Goal: Check status: Check status

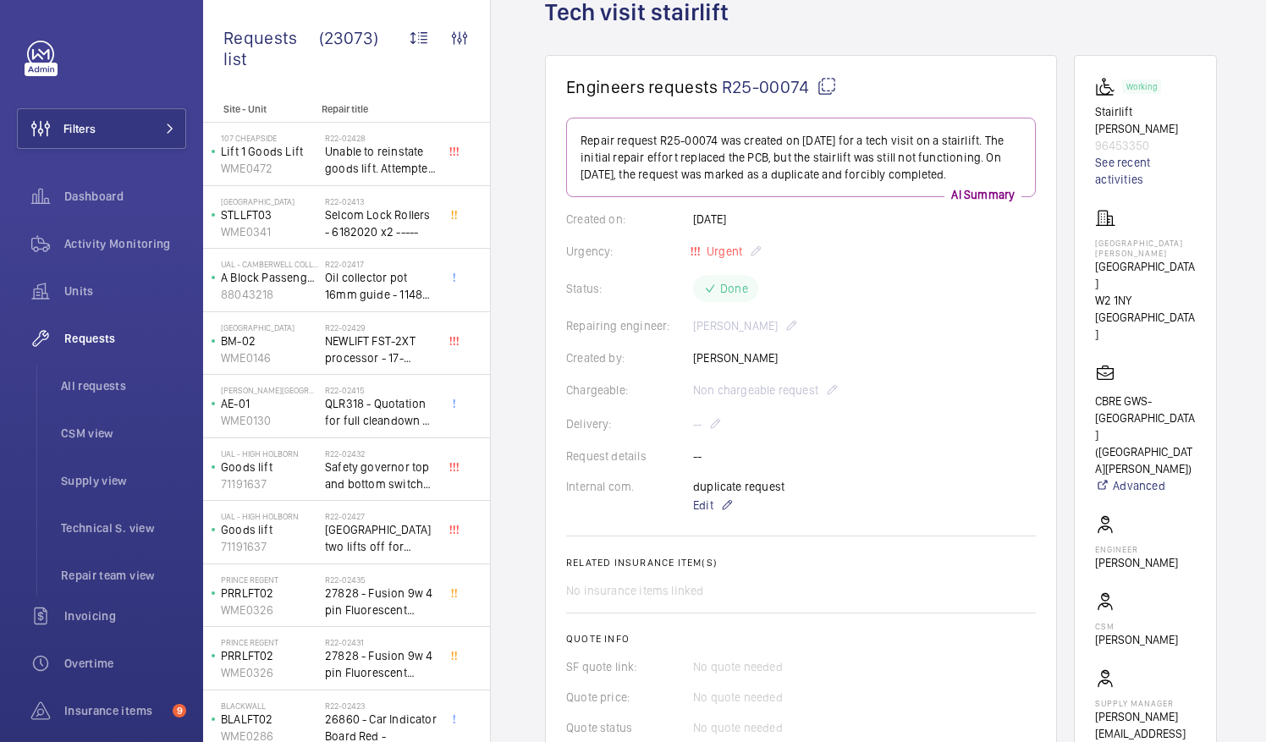
scroll to position [85, 0]
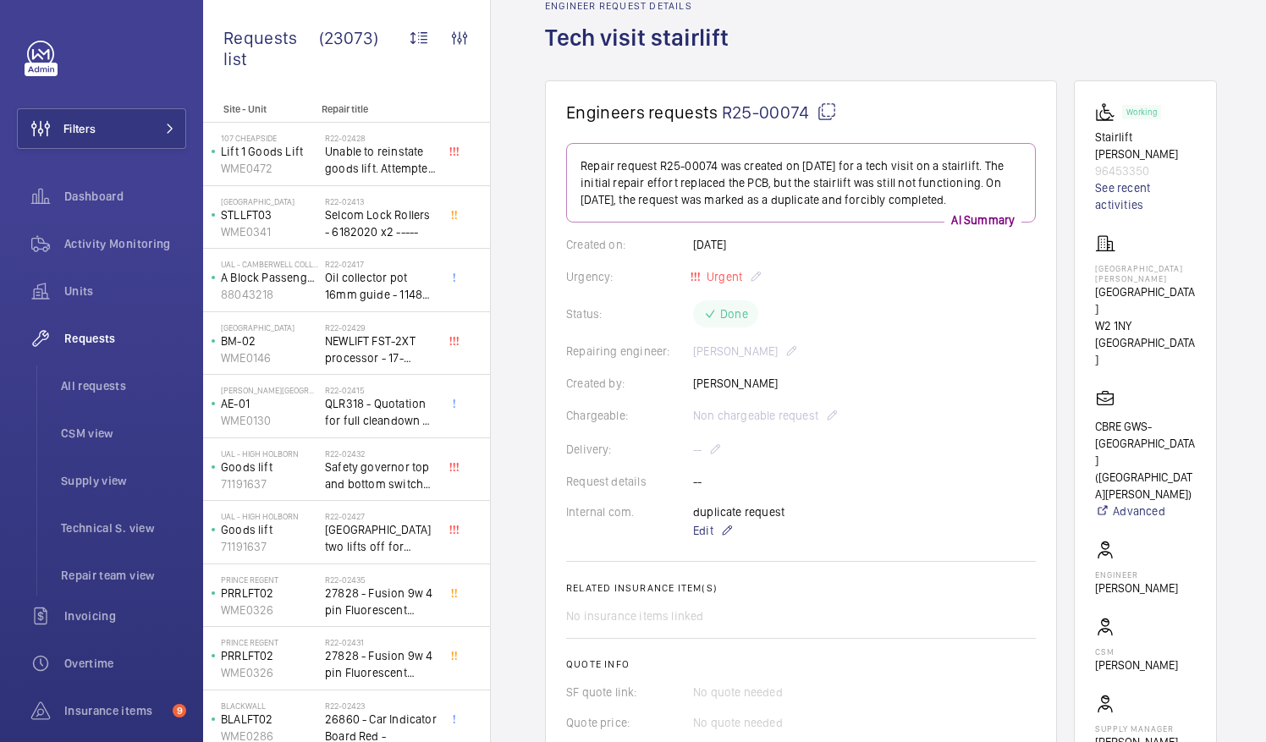
click at [825, 107] on mat-icon at bounding box center [826, 112] width 20 height 20
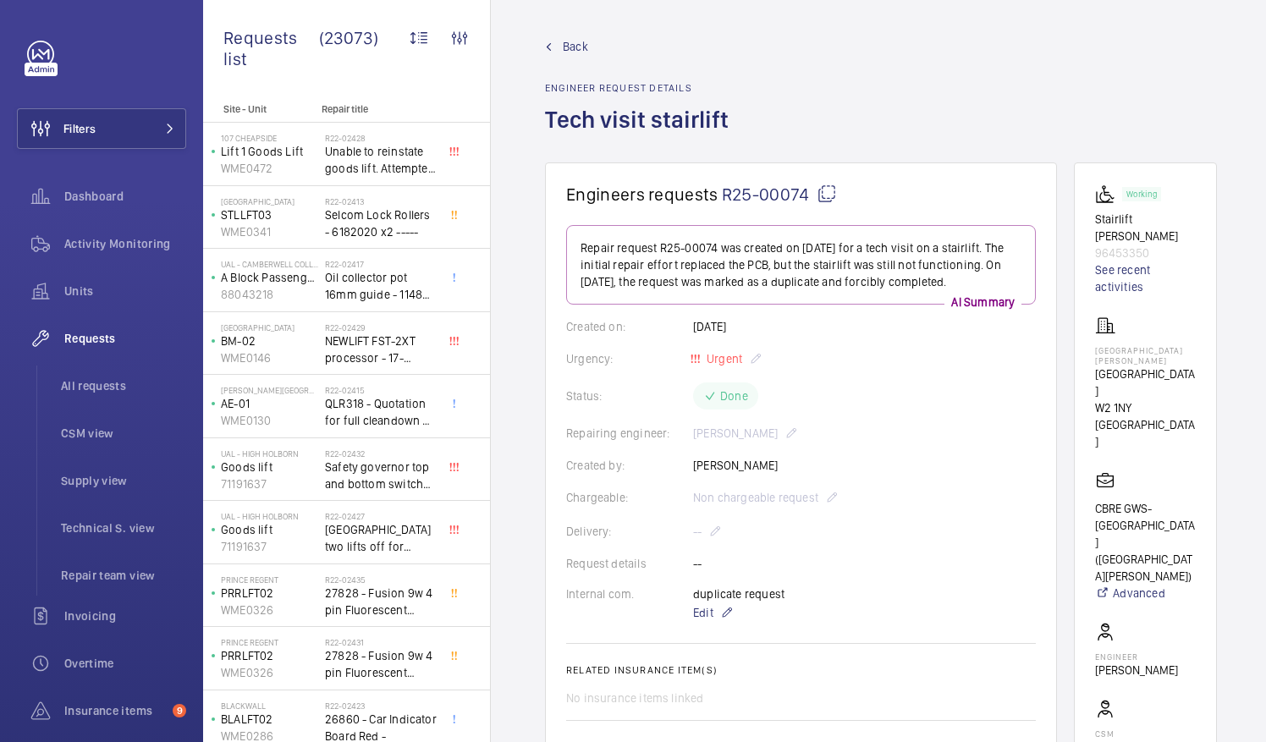
scroll to position [0, 0]
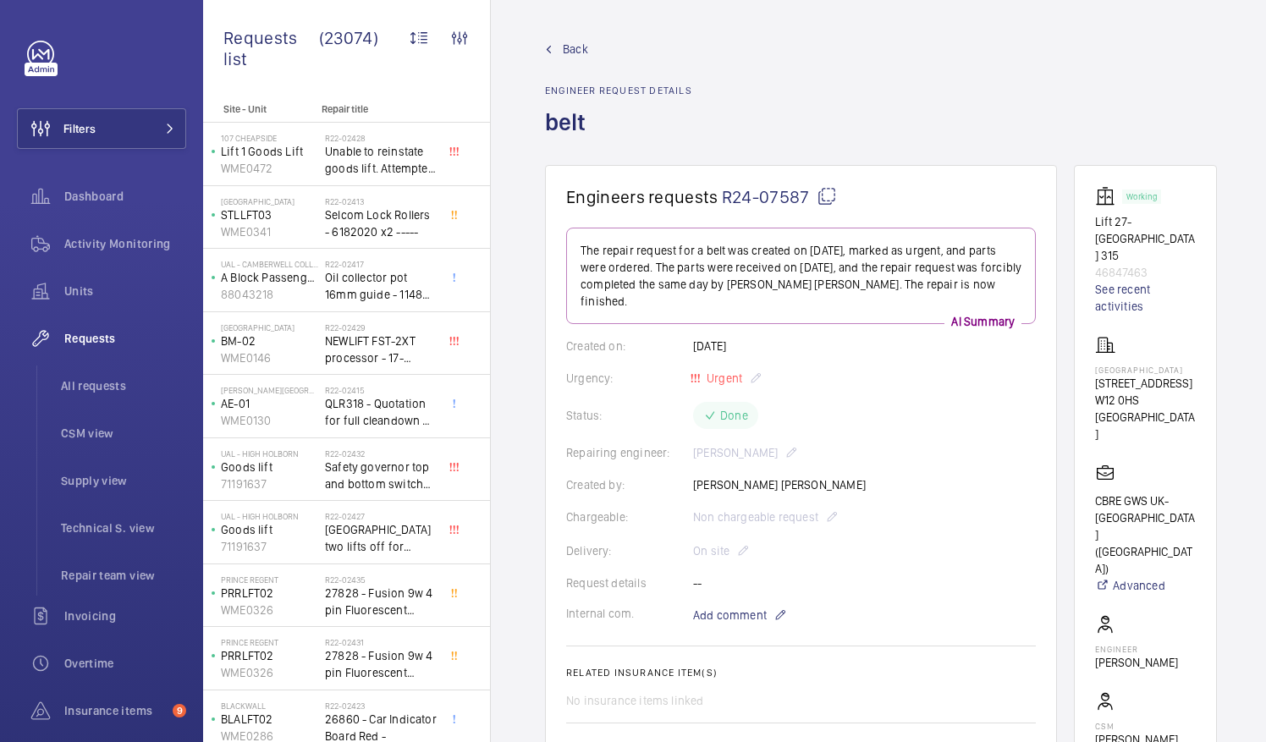
scroll to position [85, 0]
